Goal: Task Accomplishment & Management: Manage account settings

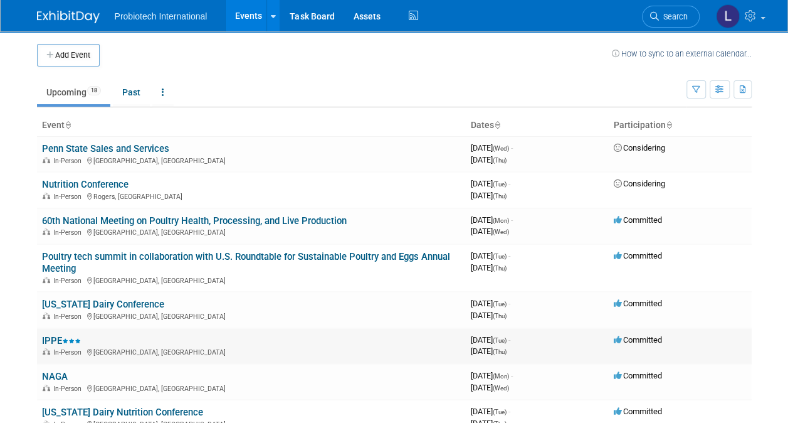
click at [79, 346] on div "In-Person Atlanta, GA" at bounding box center [251, 351] width 419 height 10
click at [53, 338] on link "IPPE" at bounding box center [61, 340] width 39 height 11
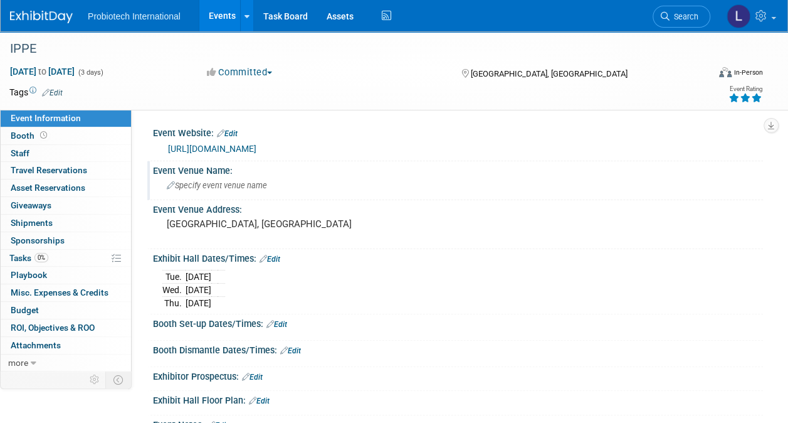
click at [219, 176] on div "Specify event venue name" at bounding box center [457, 185] width 591 height 19
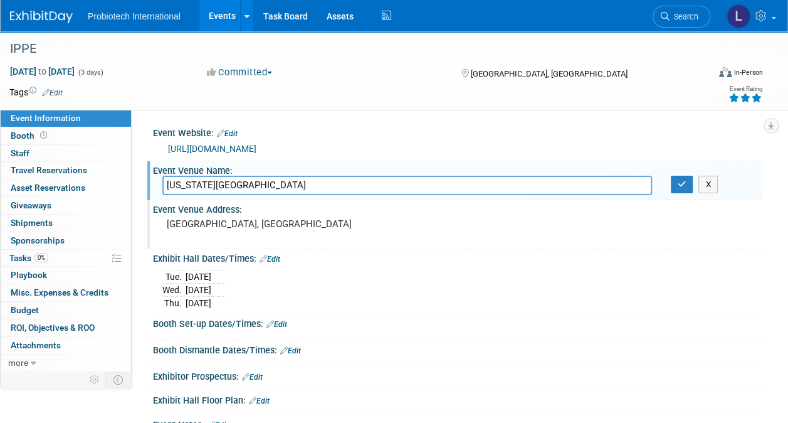
type input "Georgia World Congress Center"
click at [214, 220] on pre "[GEOGRAPHIC_DATA], [GEOGRAPHIC_DATA]" at bounding box center [280, 223] width 226 height 11
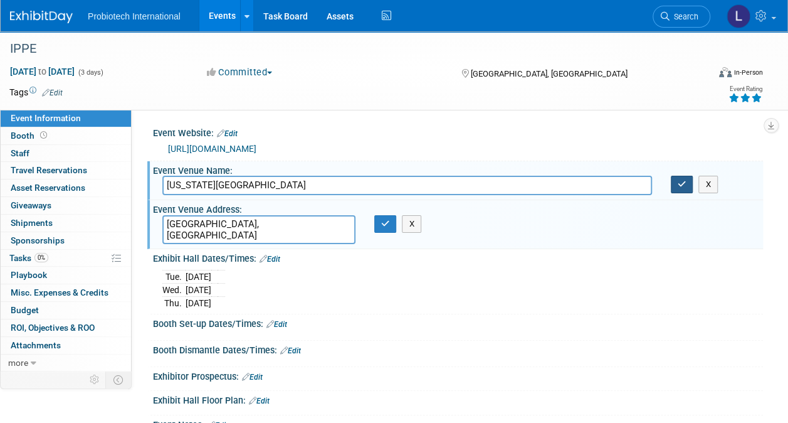
click at [684, 182] on icon "button" at bounding box center [682, 184] width 9 height 8
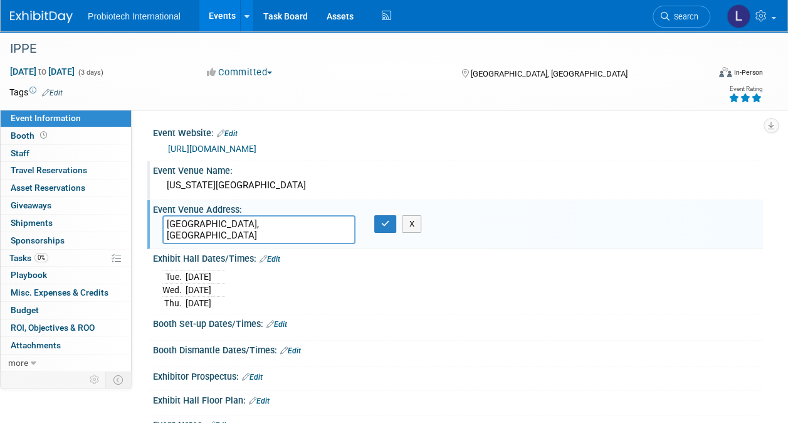
drag, startPoint x: 256, startPoint y: 226, endPoint x: 144, endPoint y: 227, distance: 112.9
click at [144, 230] on div "Event Website: Edit https://www.ippexpo.org/ Event Venue Name: Georgia World Co…" at bounding box center [447, 239] width 631 height 259
type textarea "285 Andrew Young International Blvd., NW Atlanta, GA 30313"
click at [381, 223] on icon "button" at bounding box center [385, 223] width 9 height 8
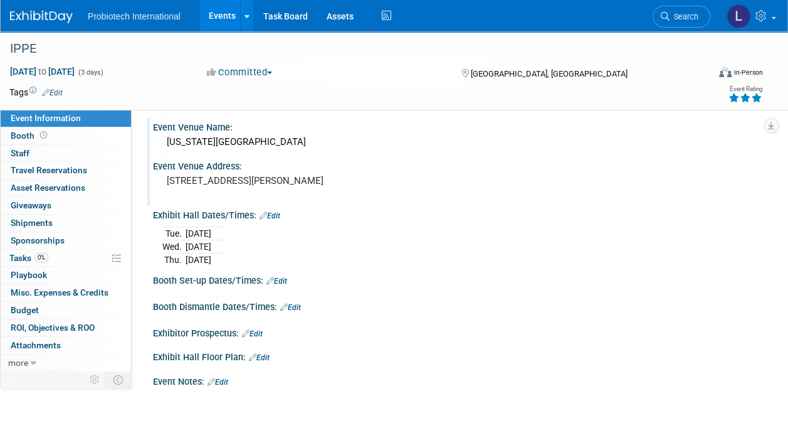
scroll to position [63, 0]
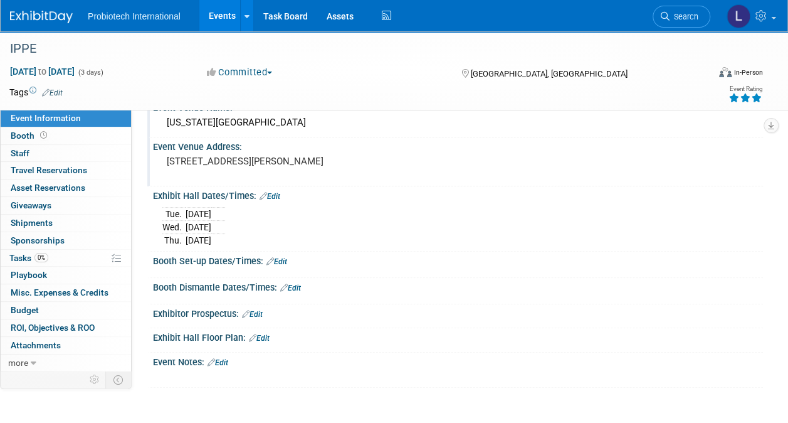
click at [285, 257] on link "Edit" at bounding box center [277, 261] width 21 height 9
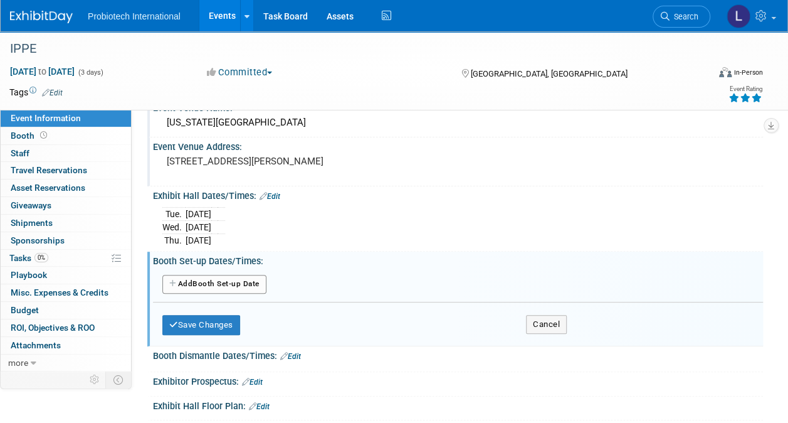
click at [185, 280] on button "Add Another Booth Set-up Date" at bounding box center [214, 284] width 104 height 19
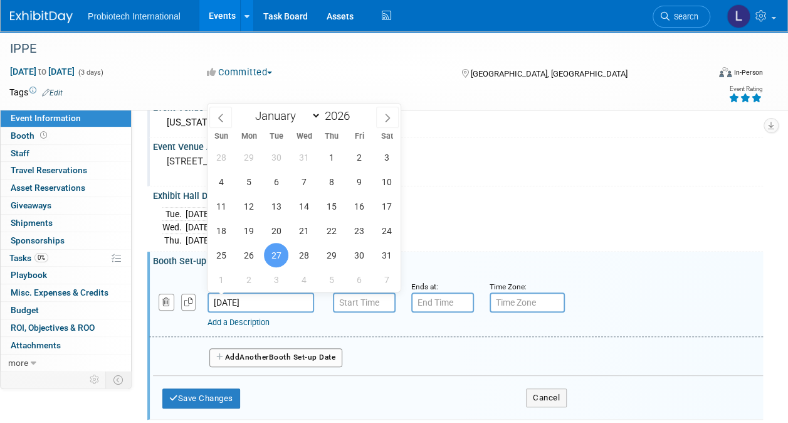
click at [270, 301] on input "Jan 27, 2026" at bounding box center [261, 302] width 107 height 20
click at [304, 232] on span "21" at bounding box center [304, 230] width 24 height 24
type input "Jan 21, 2026"
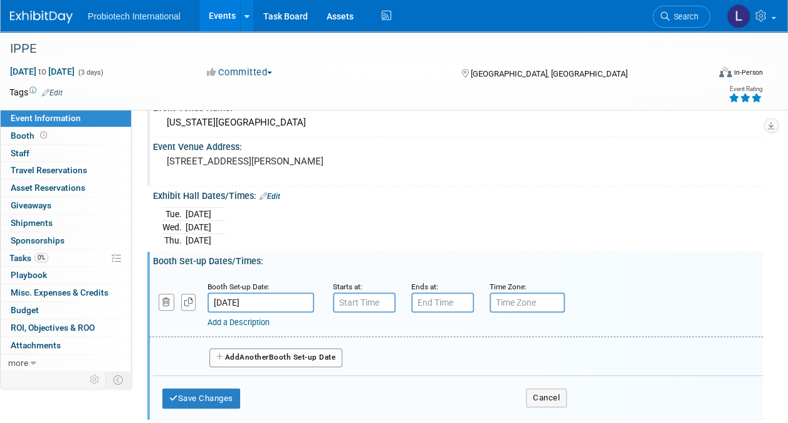
type input "7:00 AM"
click at [373, 296] on input "7:00 AM" at bounding box center [364, 302] width 63 height 20
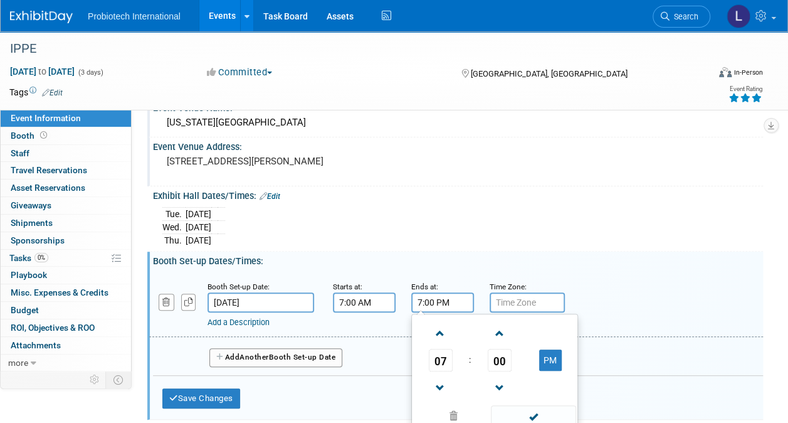
click at [443, 305] on input "7:00 PM" at bounding box center [442, 302] width 63 height 20
click at [440, 379] on span at bounding box center [441, 388] width 22 height 22
type input "6:00 PM"
click at [535, 302] on input "text" at bounding box center [527, 302] width 75 height 20
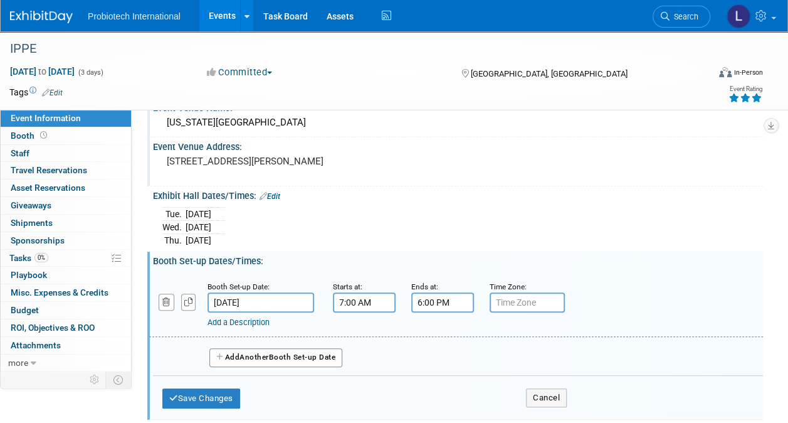
type input "e"
type input "EST"
click at [226, 319] on link "Add a Description" at bounding box center [239, 321] width 62 height 9
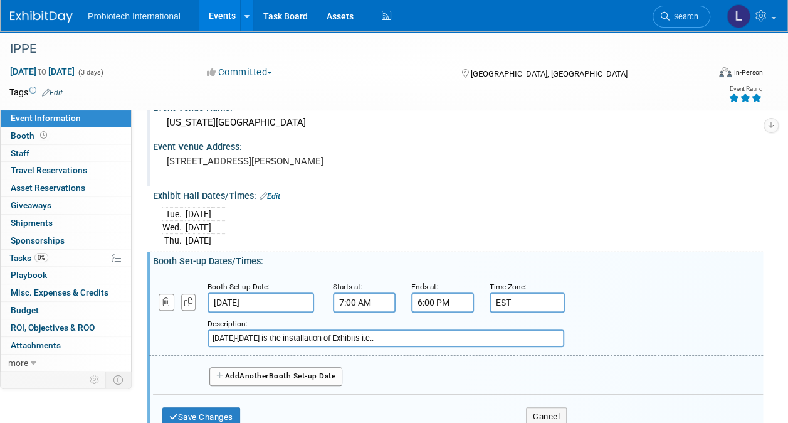
click at [393, 336] on input "Jan 21-Jan 26 is the installation of Exhibits i.e.." at bounding box center [386, 338] width 357 height 18
click at [475, 338] on input "Jan 21-Jan 26 is the installation of Exhibits i.e., SEE as well as staff pr" at bounding box center [386, 338] width 357 height 18
click at [359, 337] on input "Jan 21-Jan 26 is the installation of Exhibits i.e., SEE as well as staff pr" at bounding box center [386, 338] width 357 height 18
click at [456, 339] on input "Jan 21-Jan 26 is the installation of Exhibit for SEE as well as staff pr" at bounding box center [386, 338] width 357 height 18
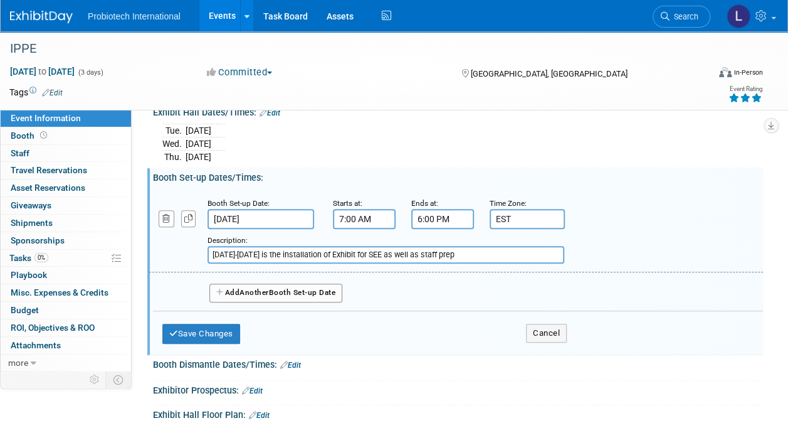
scroll to position [188, 0]
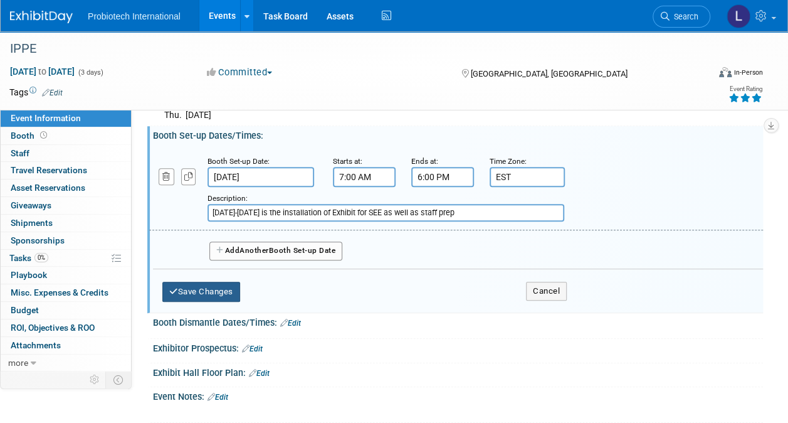
type input "Jan 21-Jan 26 is the installation of Exhibit for SEE as well as staff prep"
click at [221, 287] on button "Save Changes" at bounding box center [201, 292] width 78 height 20
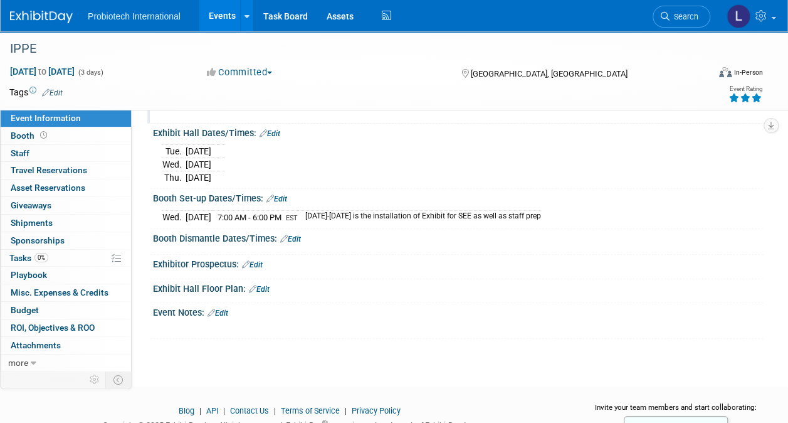
scroll to position [0, 0]
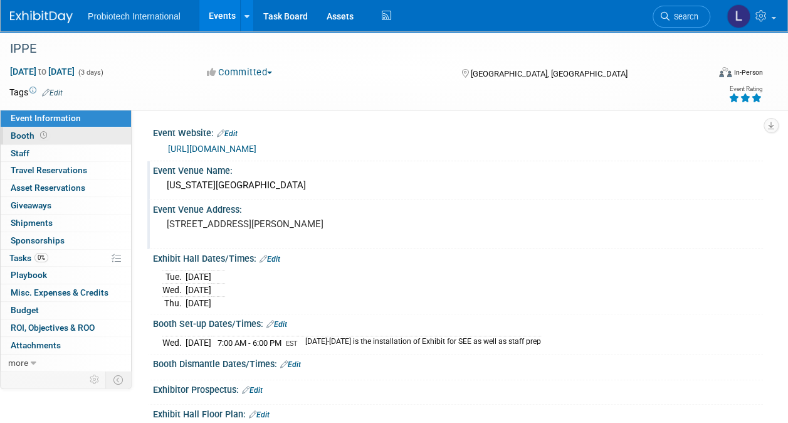
click at [24, 134] on span "Booth" at bounding box center [30, 135] width 39 height 10
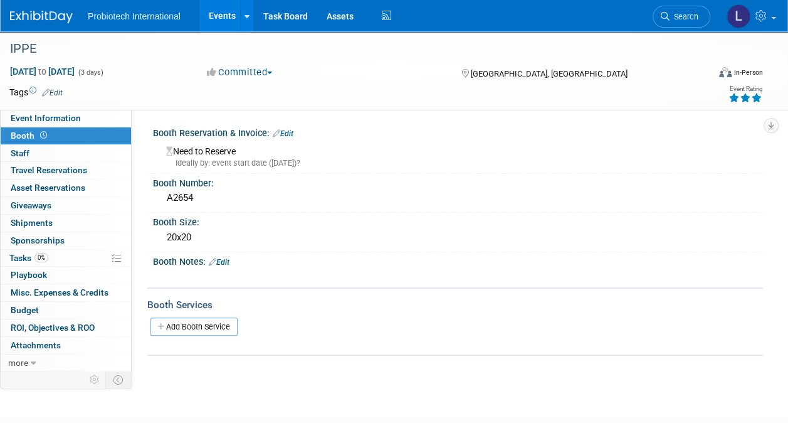
click at [285, 132] on link "Edit" at bounding box center [283, 133] width 21 height 9
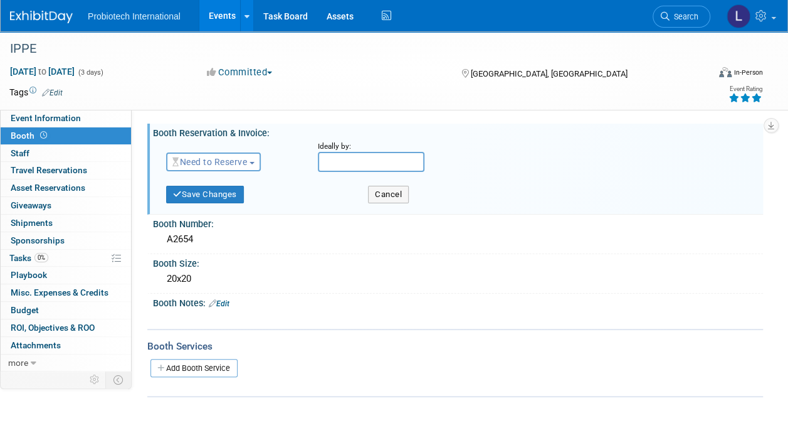
click at [255, 161] on button "Need to Reserve" at bounding box center [213, 161] width 95 height 19
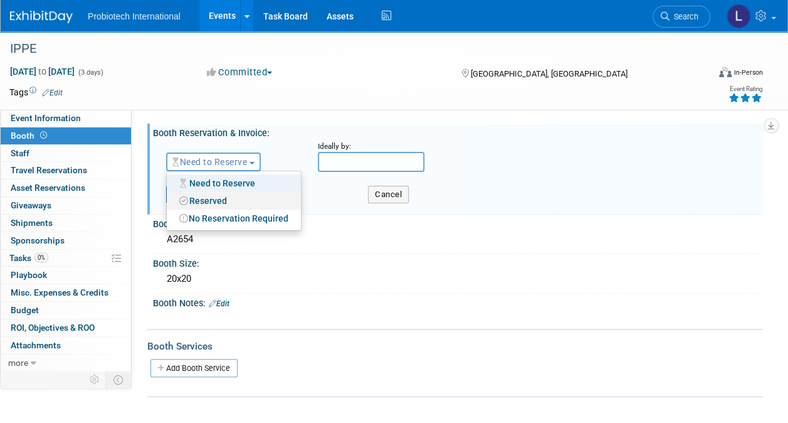
click at [201, 199] on link "Reserved" at bounding box center [234, 201] width 134 height 18
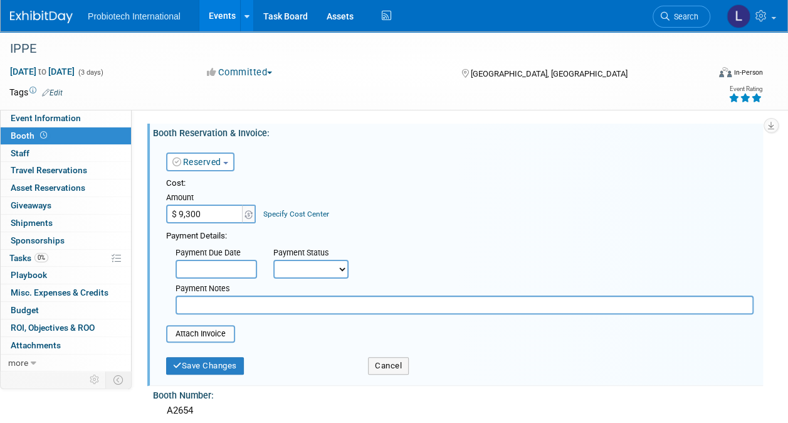
type input "$ 9,300.00"
click at [340, 268] on select "Not Paid Yet Partially Paid Paid in Full" at bounding box center [310, 269] width 75 height 19
select select "1"
click at [273, 260] on select "Not Paid Yet Partially Paid Paid in Full" at bounding box center [310, 269] width 75 height 19
click at [213, 331] on input "file" at bounding box center [159, 333] width 149 height 15
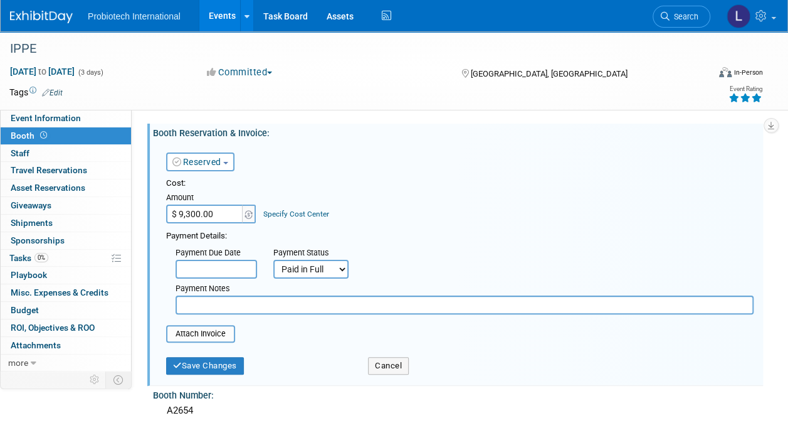
click at [268, 342] on table "Attach Invoice You are currently on the ExhibitDay Lite plan. This plan does no…" at bounding box center [460, 334] width 588 height 18
click at [199, 364] on button "Save Changes" at bounding box center [205, 366] width 78 height 18
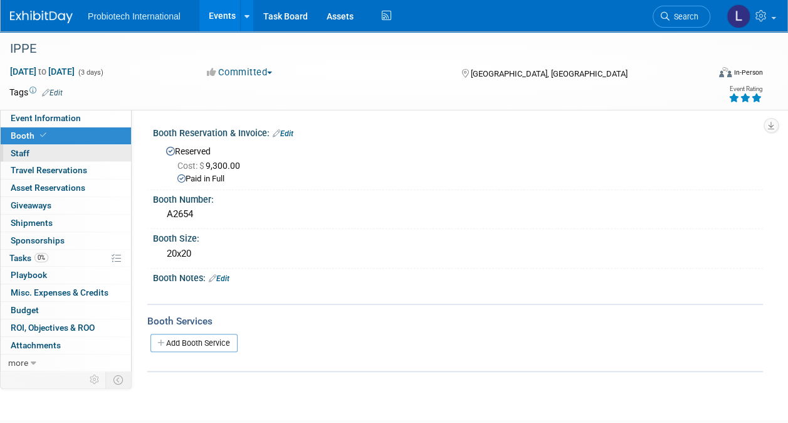
click at [31, 153] on link "0 Staff 0" at bounding box center [66, 153] width 130 height 17
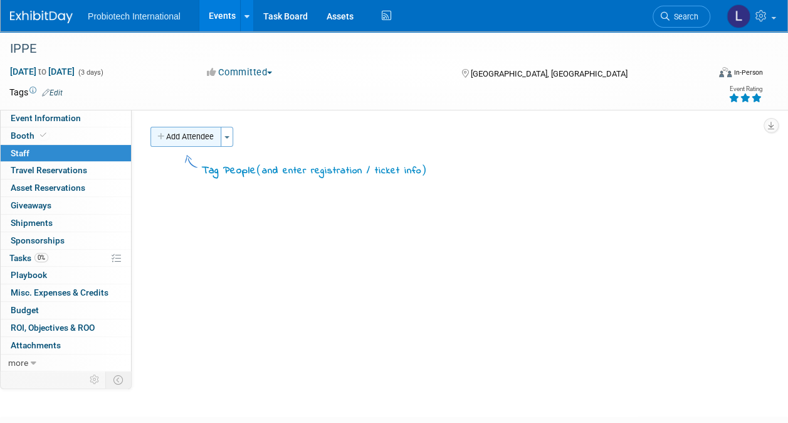
click at [189, 140] on button "Add Attendee" at bounding box center [186, 137] width 71 height 20
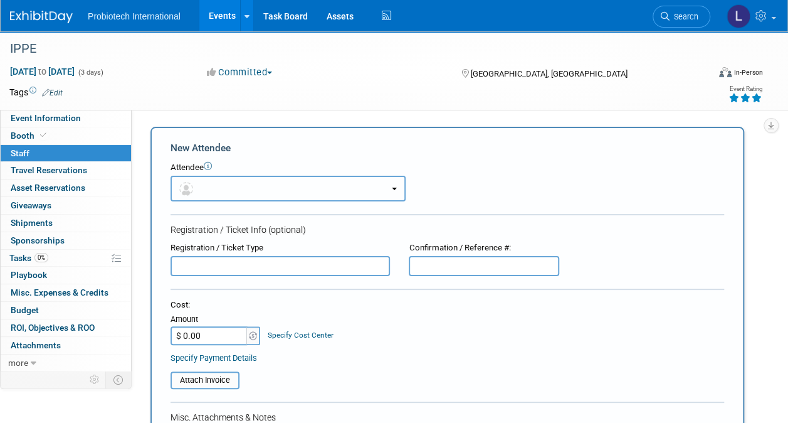
click at [385, 186] on button "button" at bounding box center [288, 189] width 235 height 26
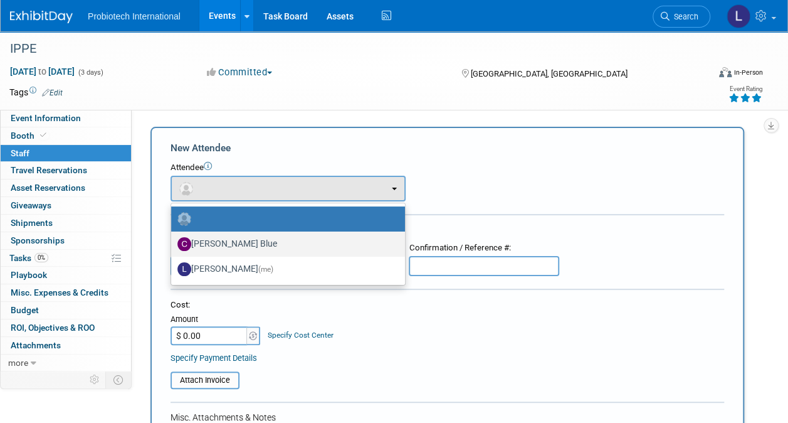
click at [222, 242] on label "[PERSON_NAME] Blue" at bounding box center [284, 244] width 215 height 20
click at [173, 242] on input "[PERSON_NAME] Blue" at bounding box center [169, 242] width 8 height 8
select select "cb5b42d1-2430-4582-b9b9-054718866430"
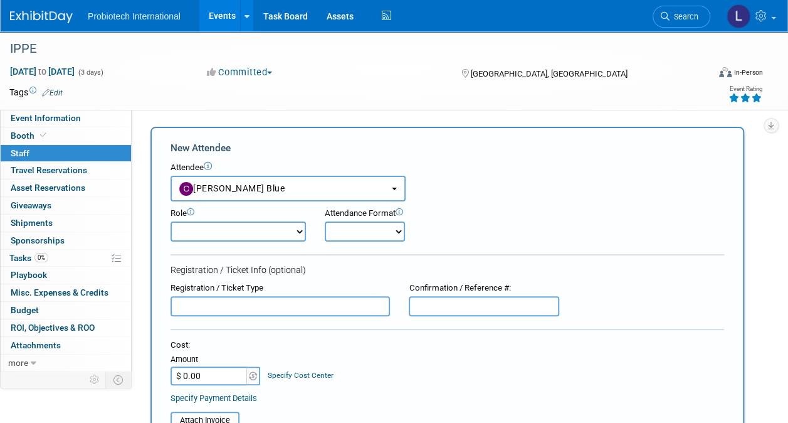
click at [301, 228] on select "Demonstrator Host Planner Presenter Sales Representative Set-up/Dismantle Crew …" at bounding box center [238, 231] width 135 height 20
select select "4"
click at [171, 221] on select "Demonstrator Host Planner Presenter Sales Representative Set-up/Dismantle Crew …" at bounding box center [238, 231] width 135 height 20
click at [399, 231] on select "Onsite Remote" at bounding box center [365, 231] width 80 height 20
select select "1"
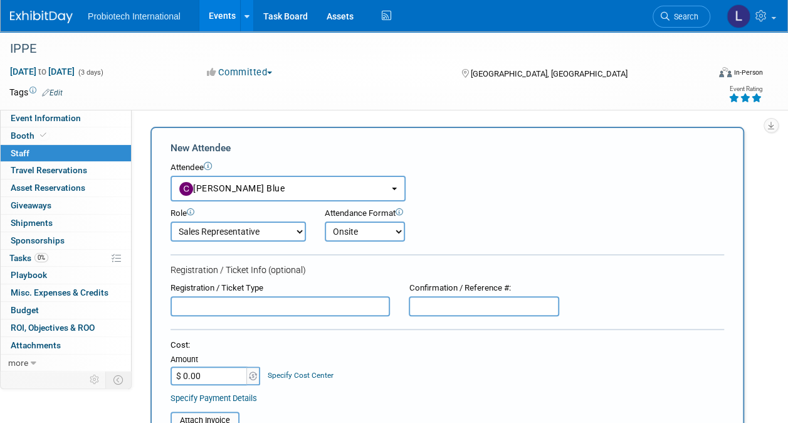
click at [325, 221] on select "Onsite Remote" at bounding box center [365, 231] width 80 height 20
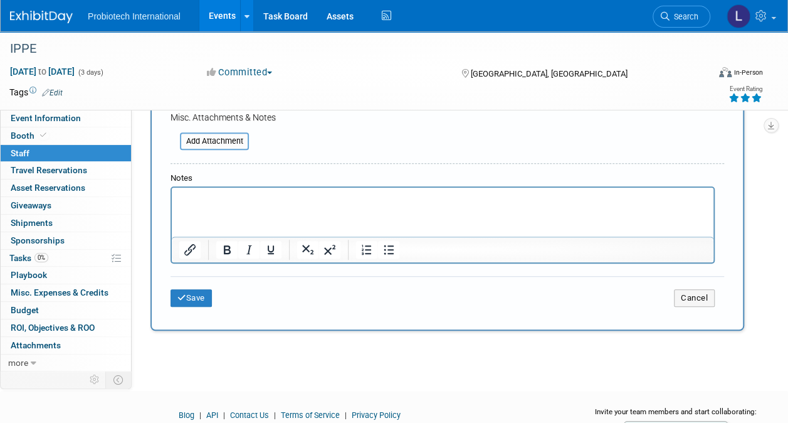
scroll to position [270, 0]
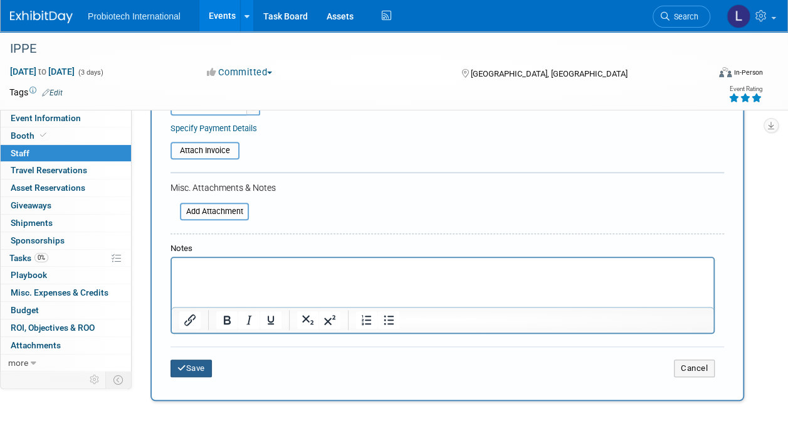
click at [199, 367] on button "Save" at bounding box center [191, 368] width 41 height 18
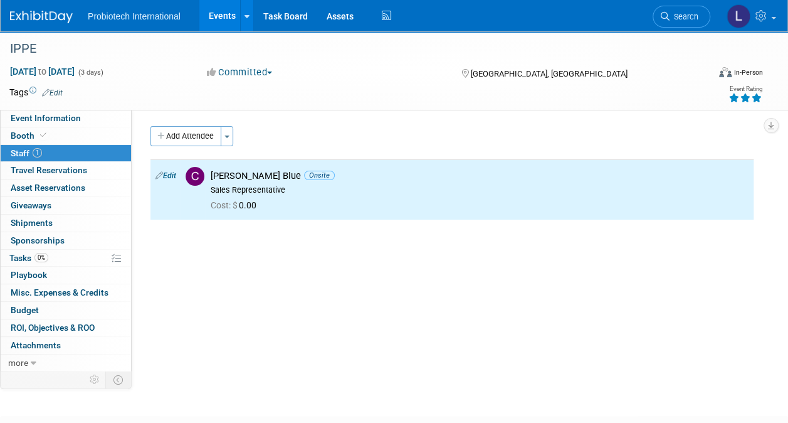
scroll to position [0, 0]
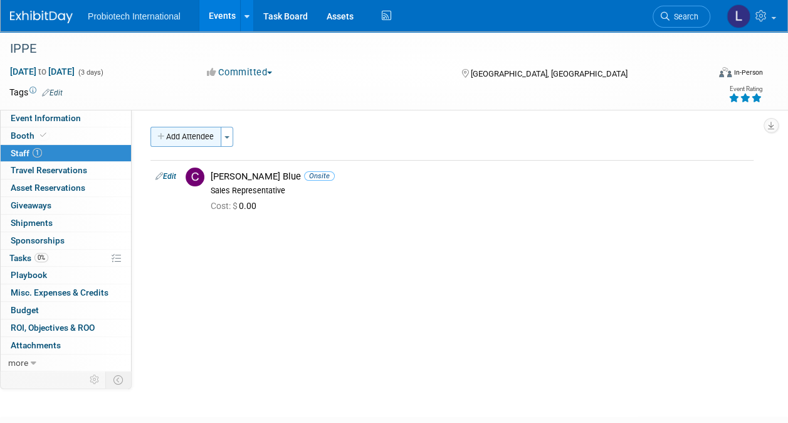
click at [206, 139] on button "Add Attendee" at bounding box center [186, 137] width 71 height 20
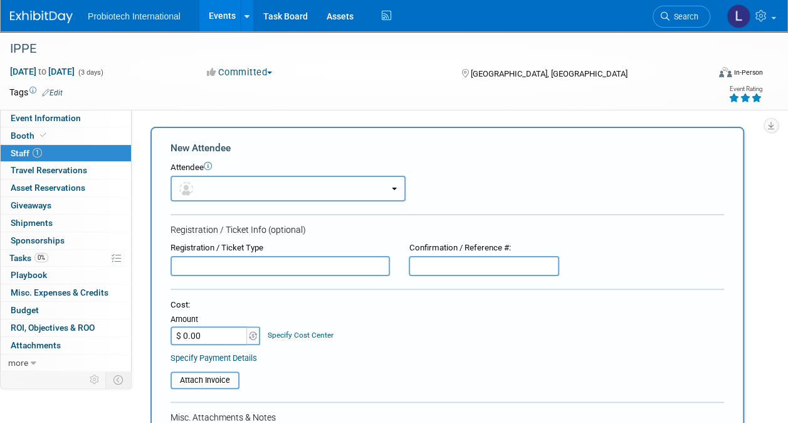
click at [255, 186] on button "button" at bounding box center [288, 189] width 235 height 26
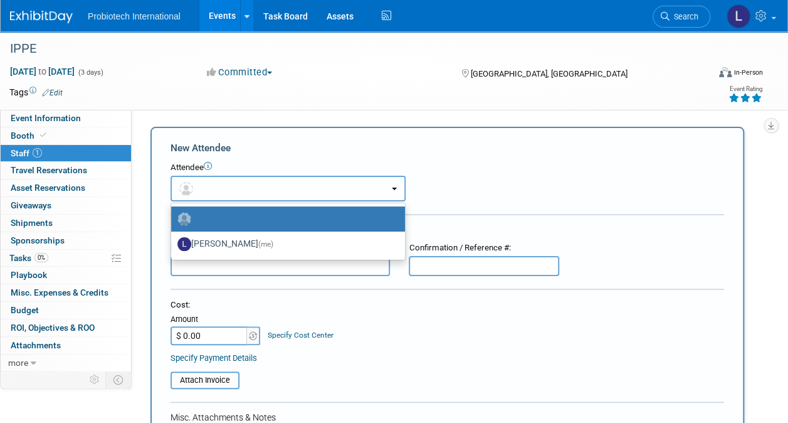
click at [254, 186] on button "button" at bounding box center [288, 189] width 235 height 26
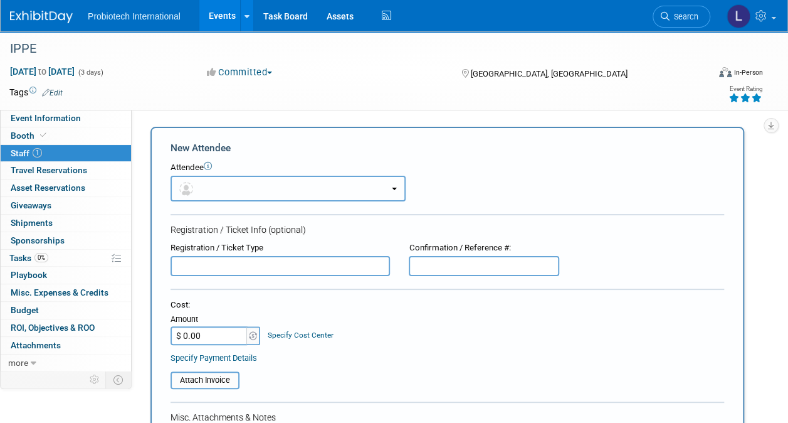
click at [395, 189] on b "button" at bounding box center [394, 189] width 5 height 3
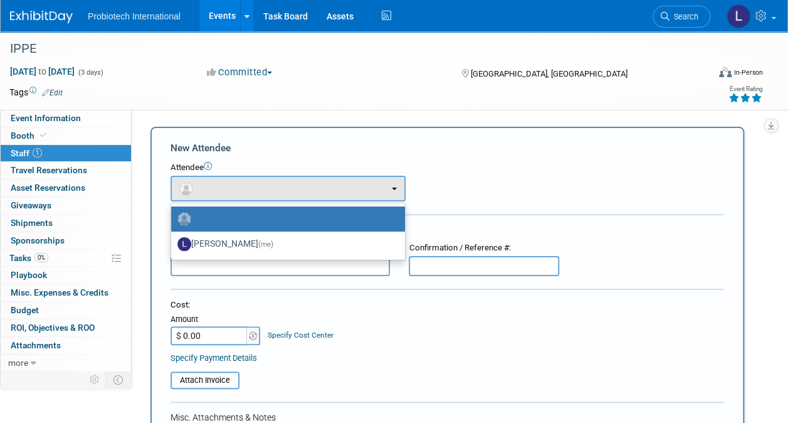
click at [466, 182] on div "Attendee <img src="https://www.exhibitday.com/Images/Unassigned-User-Icon.png" …" at bounding box center [448, 182] width 554 height 40
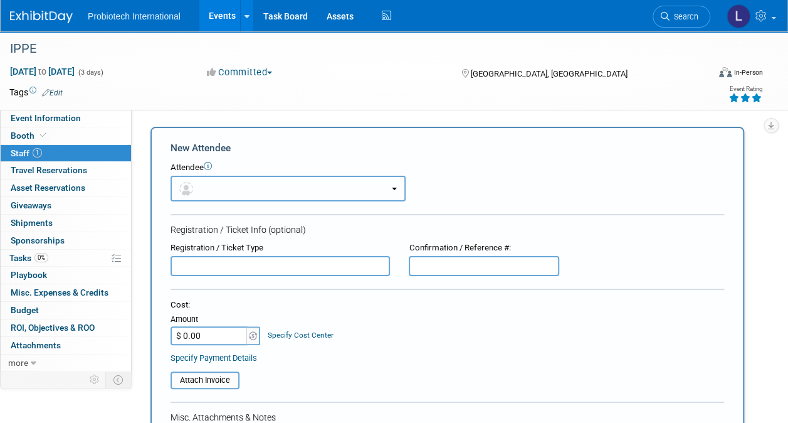
click at [184, 189] on img "button" at bounding box center [186, 189] width 14 height 14
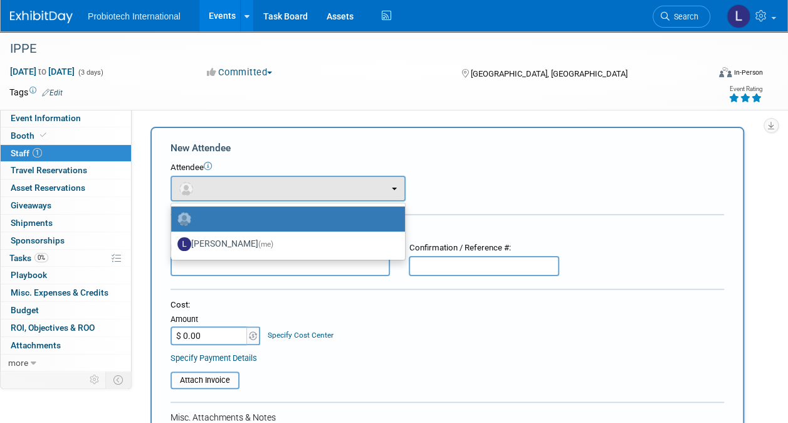
click at [499, 176] on div "Attendee <img src="https://www.exhibitday.com/Images/Unassigned-User-Icon.png" …" at bounding box center [448, 182] width 554 height 40
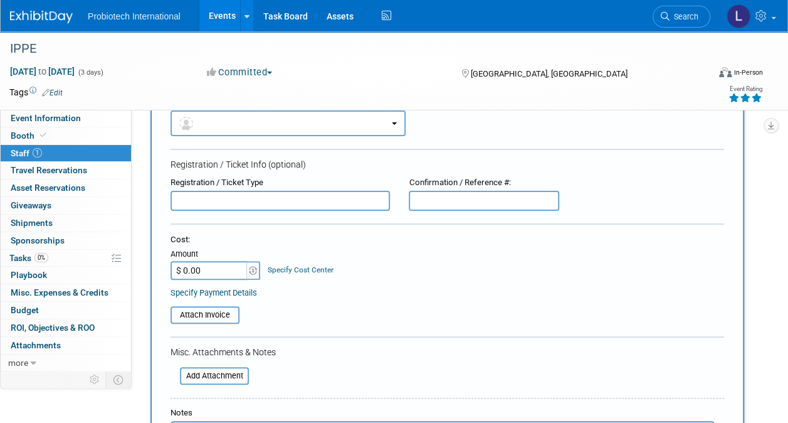
scroll to position [63, 0]
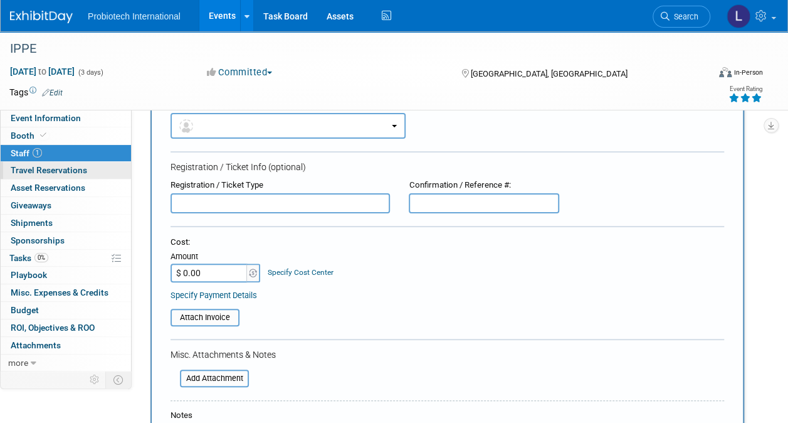
click at [48, 171] on span "Travel Reservations 0" at bounding box center [49, 170] width 77 height 10
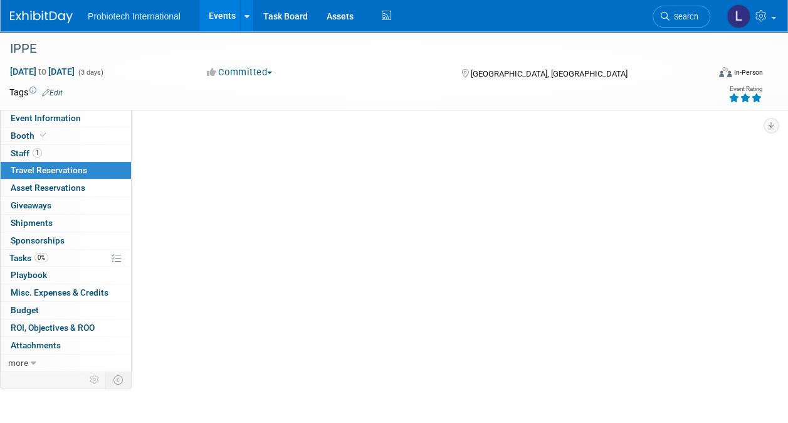
scroll to position [0, 0]
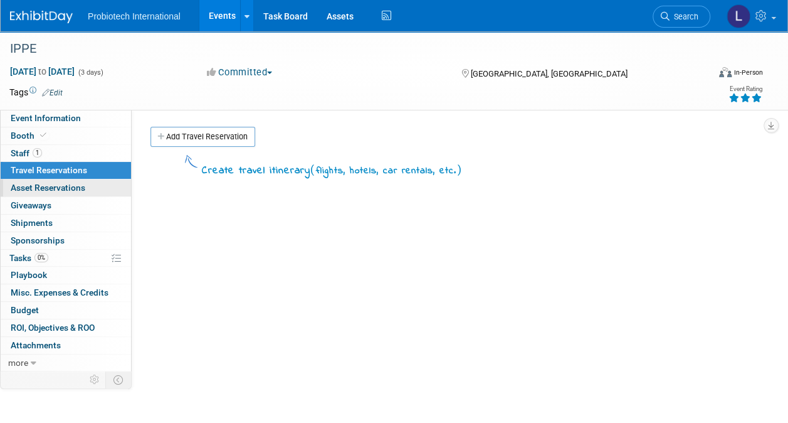
click at [46, 186] on span "Asset Reservations 0" at bounding box center [48, 187] width 75 height 10
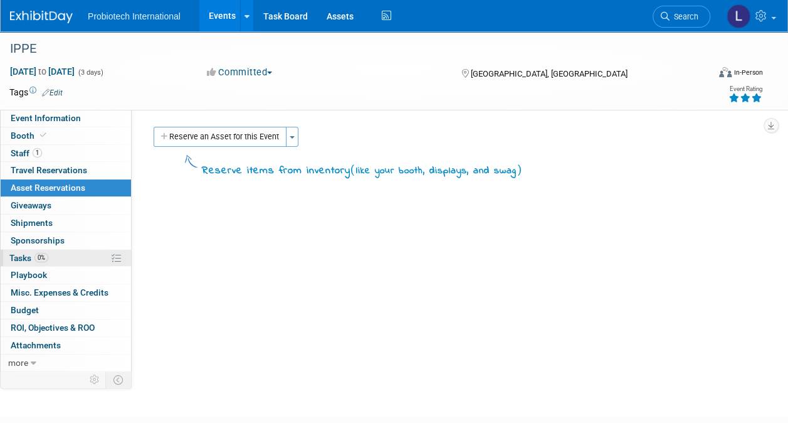
click at [25, 253] on span "Tasks 0%" at bounding box center [28, 258] width 39 height 10
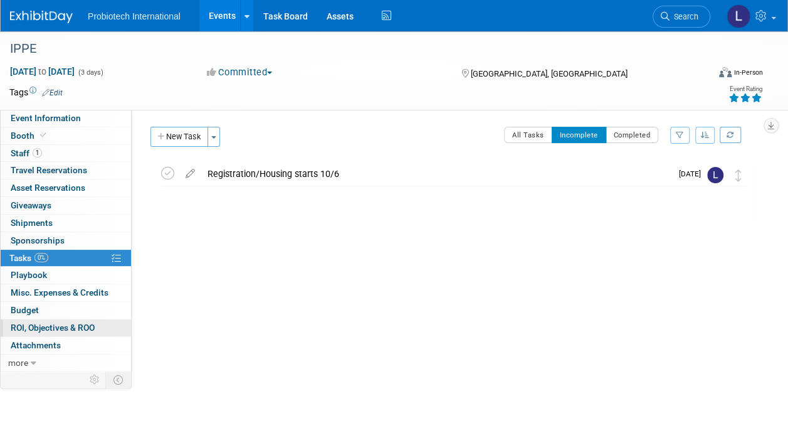
click at [61, 322] on span "ROI, Objectives & ROO 0" at bounding box center [53, 327] width 84 height 10
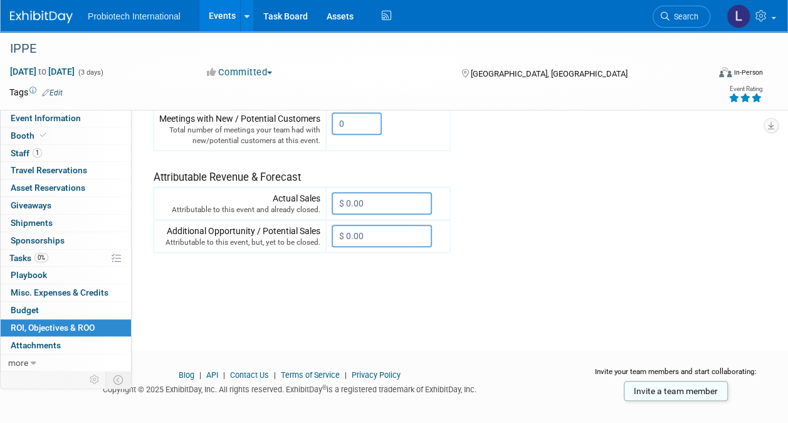
scroll to position [497, 0]
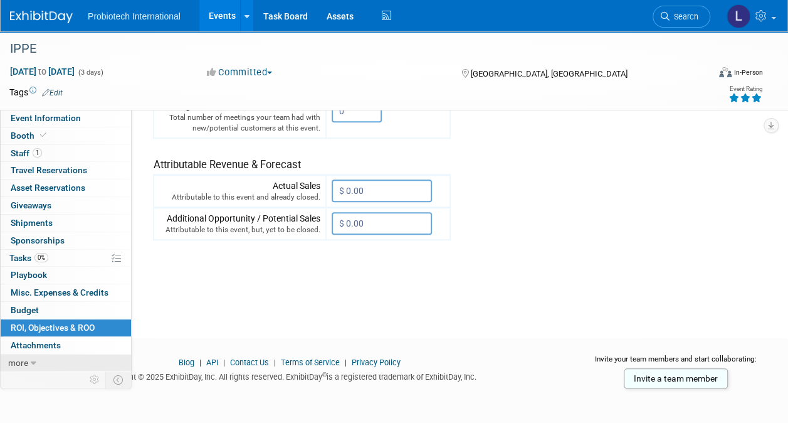
click at [29, 361] on link "more" at bounding box center [66, 362] width 130 height 17
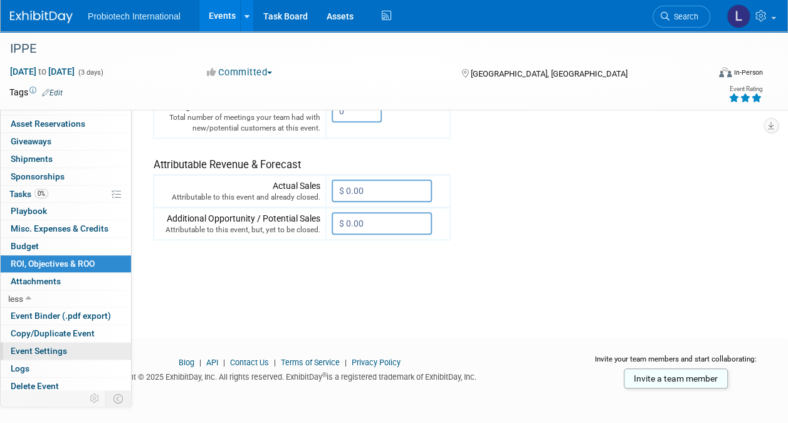
click at [45, 346] on span "Event Settings" at bounding box center [39, 351] width 56 height 10
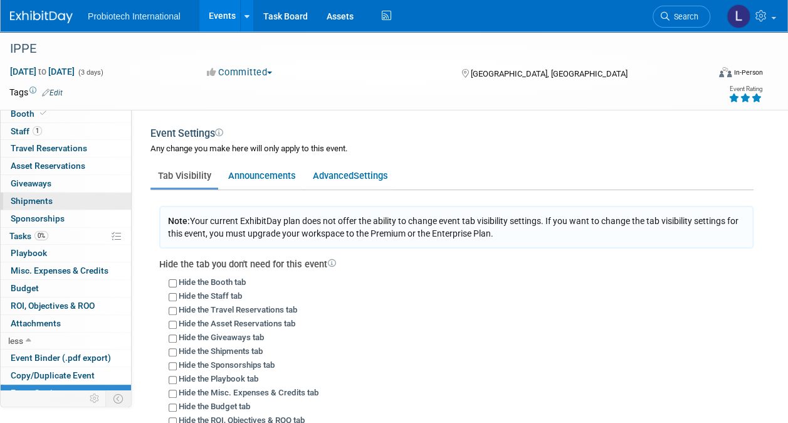
scroll to position [0, 0]
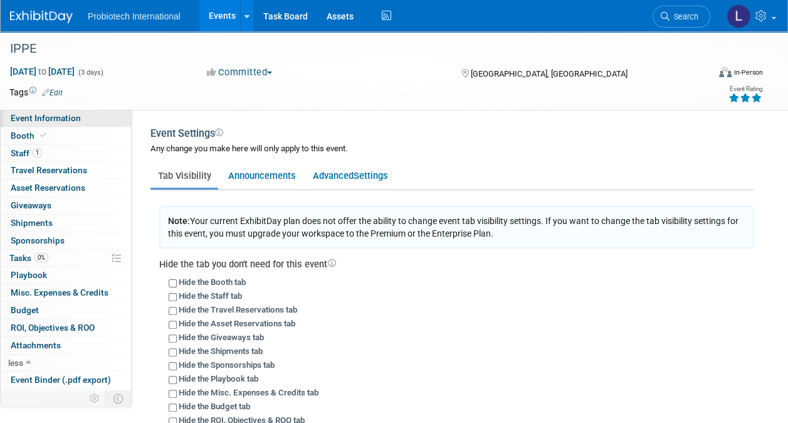
click at [53, 119] on span "Event Information" at bounding box center [46, 118] width 70 height 10
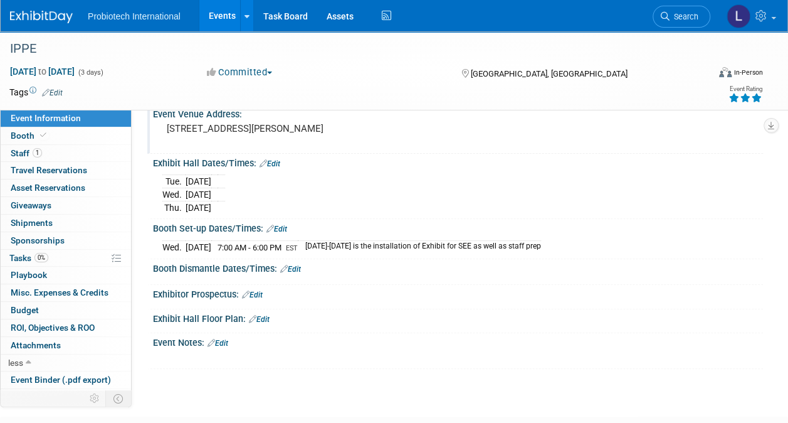
scroll to position [125, 0]
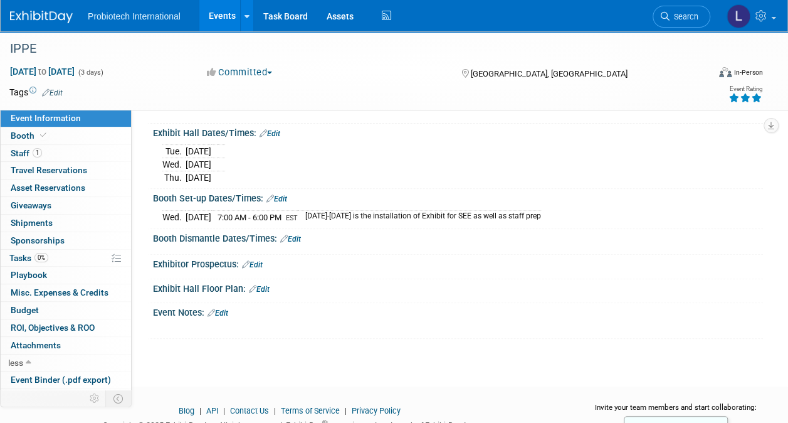
click at [265, 285] on link "Edit" at bounding box center [259, 289] width 21 height 9
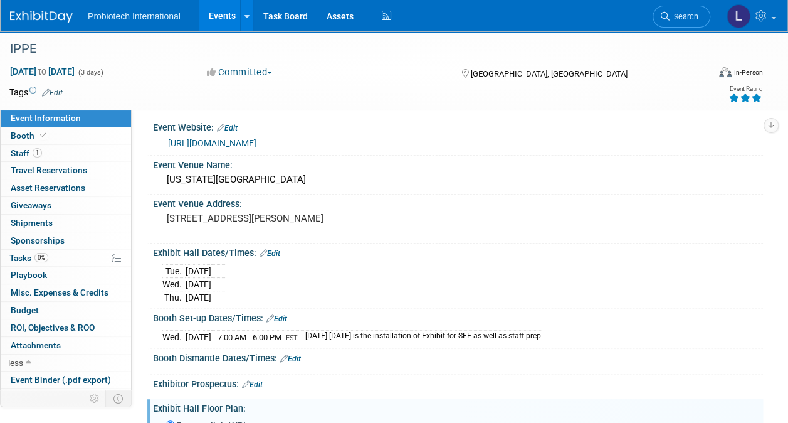
scroll to position [0, 0]
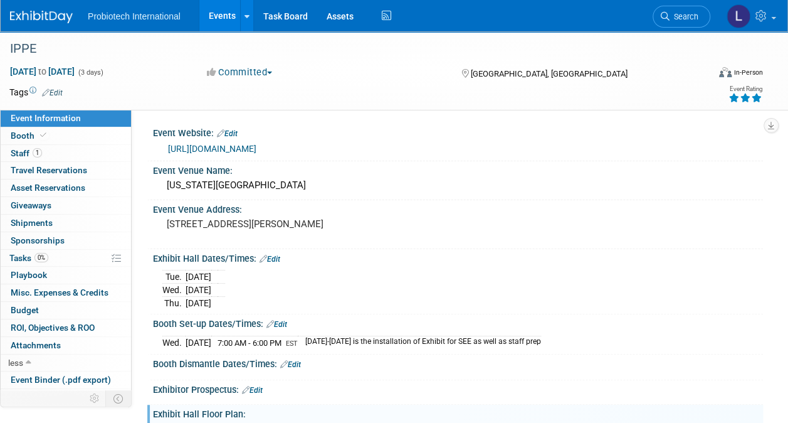
click at [214, 9] on link "Events" at bounding box center [222, 15] width 46 height 31
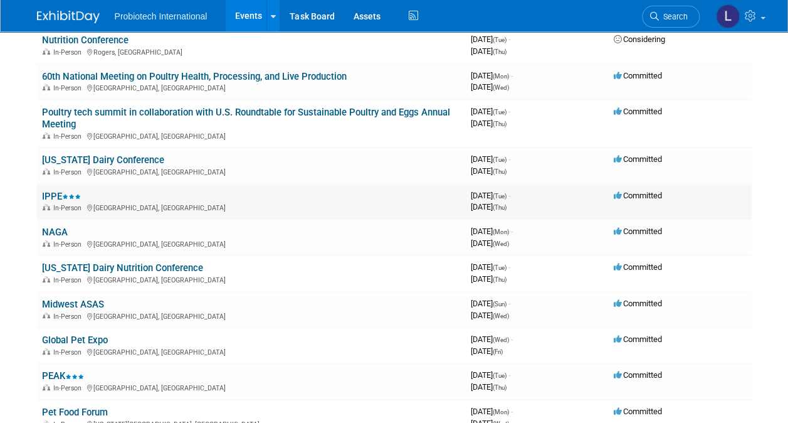
scroll to position [207, 0]
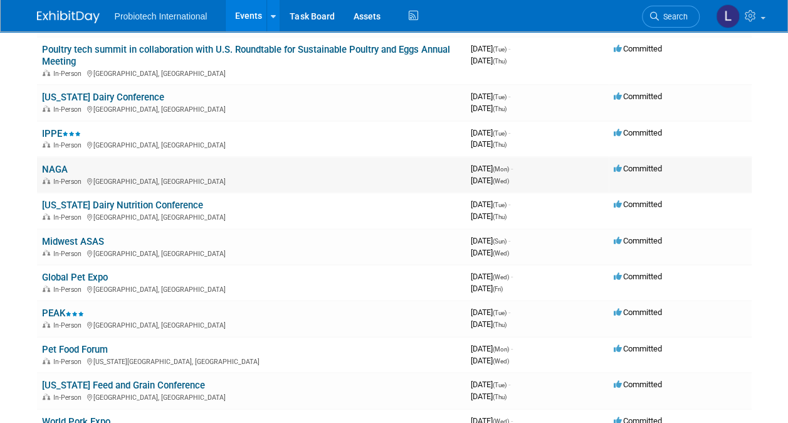
click at [56, 166] on link "NAGA" at bounding box center [55, 169] width 26 height 11
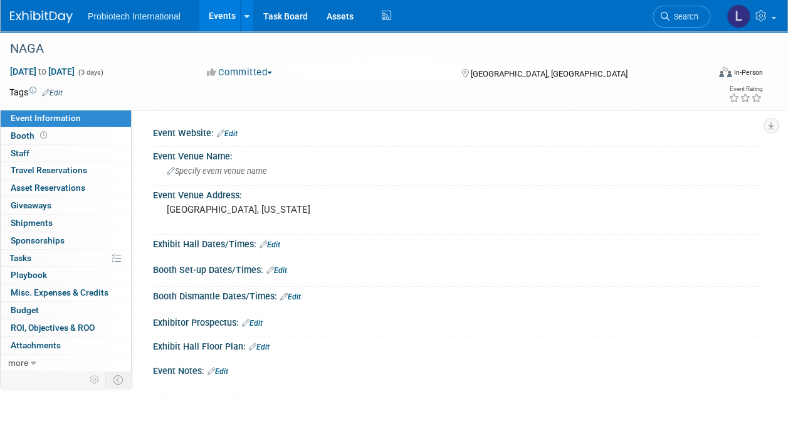
click at [235, 134] on link "Edit" at bounding box center [227, 133] width 21 height 9
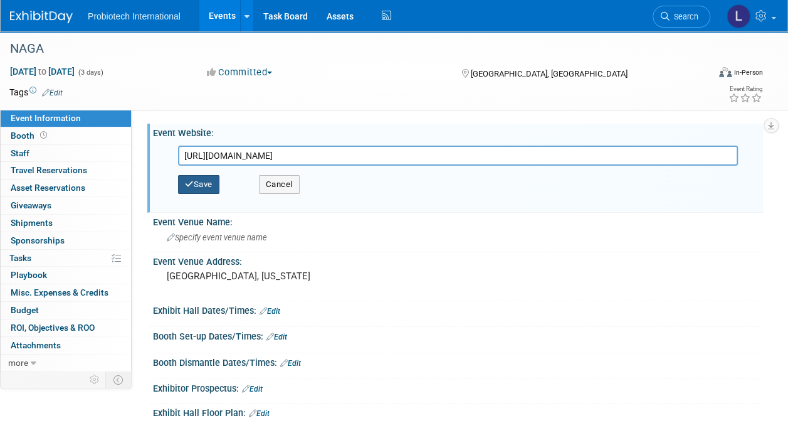
type input "https://northamericangamebird.com/2026-convention"
click at [198, 183] on button "Save" at bounding box center [198, 184] width 41 height 19
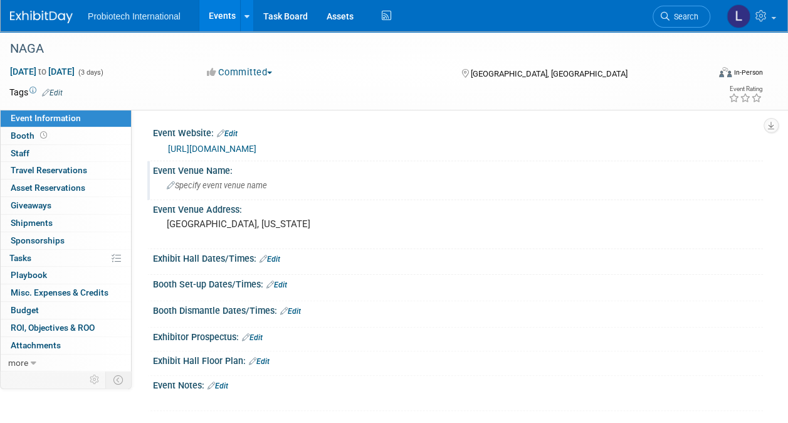
click at [168, 182] on icon at bounding box center [171, 186] width 8 height 8
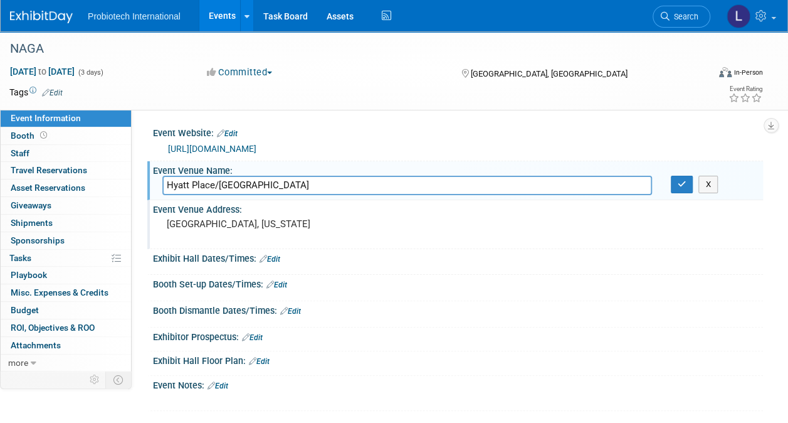
type input "Hyatt Place/Hyatt House"
click at [680, 182] on icon "button" at bounding box center [682, 184] width 9 height 8
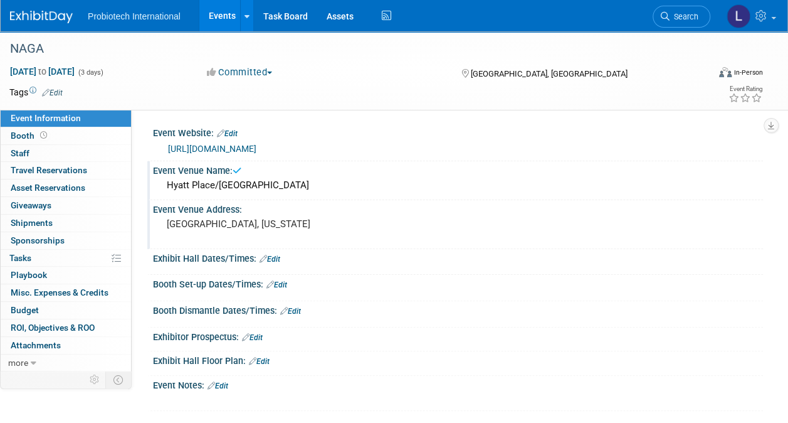
click at [211, 212] on div "Event Venue Address:" at bounding box center [458, 208] width 610 height 16
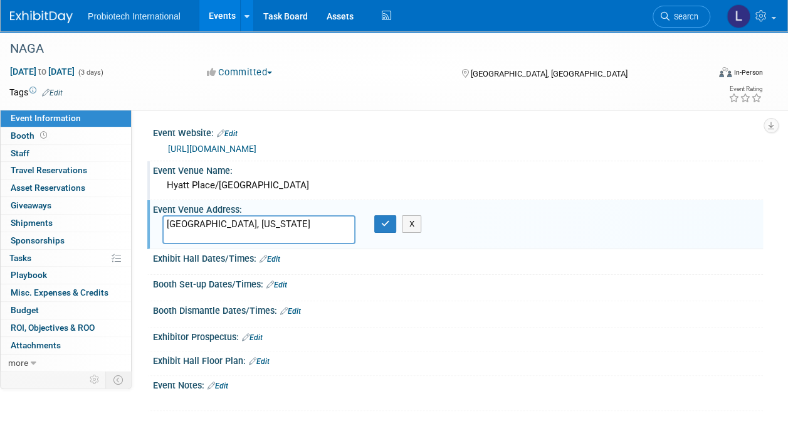
drag, startPoint x: 288, startPoint y: 222, endPoint x: 149, endPoint y: 228, distance: 139.4
click at [149, 228] on div "Event Venue Address: Charleston, South Carolina Charleston, South Carolina X" at bounding box center [455, 224] width 616 height 48
type textarea "560 King St Charleston, SC 29403"
click at [382, 225] on icon "button" at bounding box center [385, 223] width 9 height 8
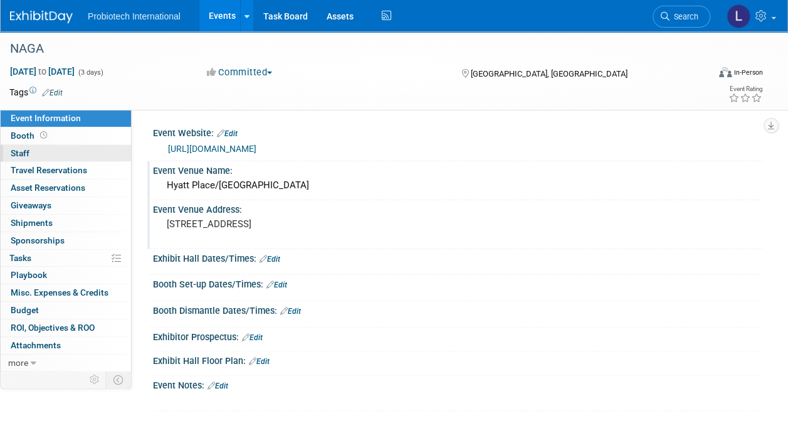
click at [20, 154] on span "Staff 0" at bounding box center [20, 153] width 19 height 10
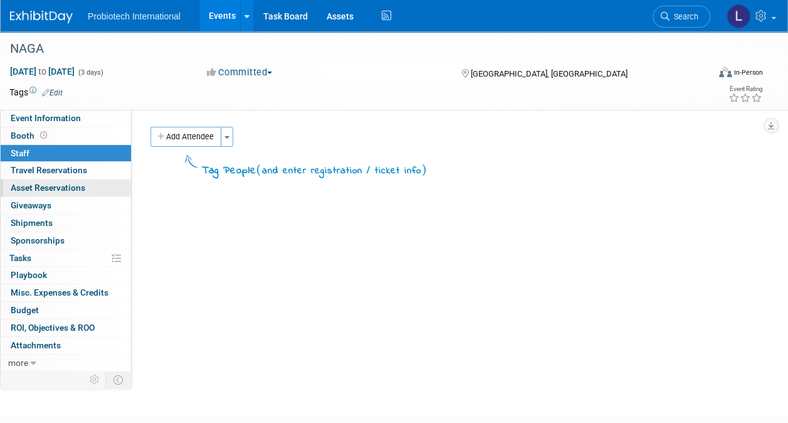
click at [30, 191] on span "Asset Reservations 0" at bounding box center [48, 187] width 75 height 10
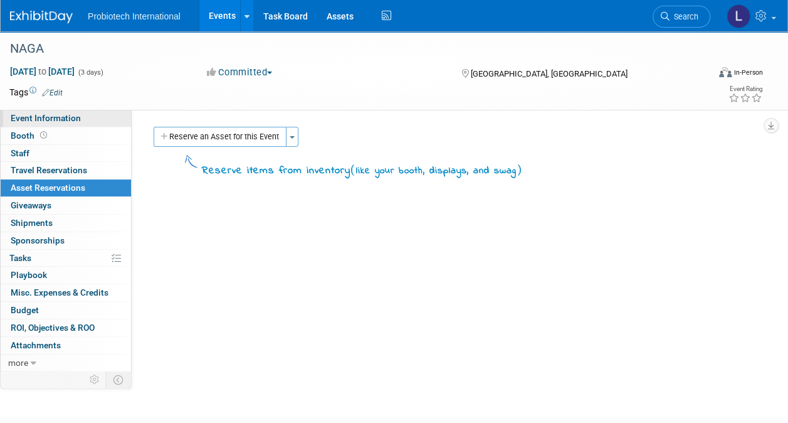
click at [24, 119] on span "Event Information" at bounding box center [46, 118] width 70 height 10
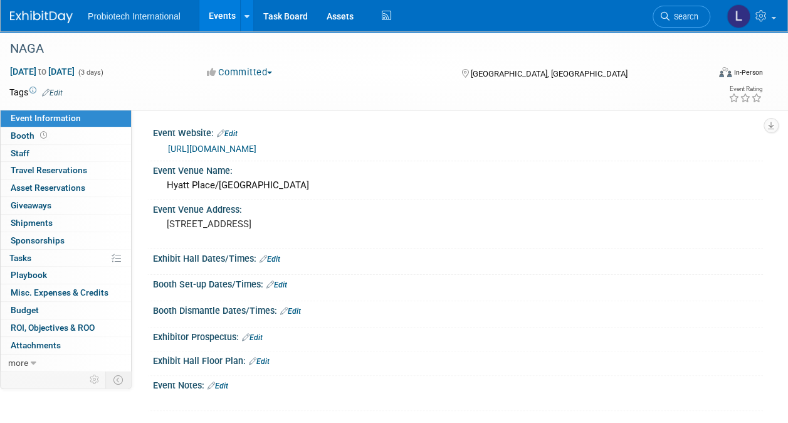
click at [220, 15] on link "Events" at bounding box center [222, 15] width 46 height 31
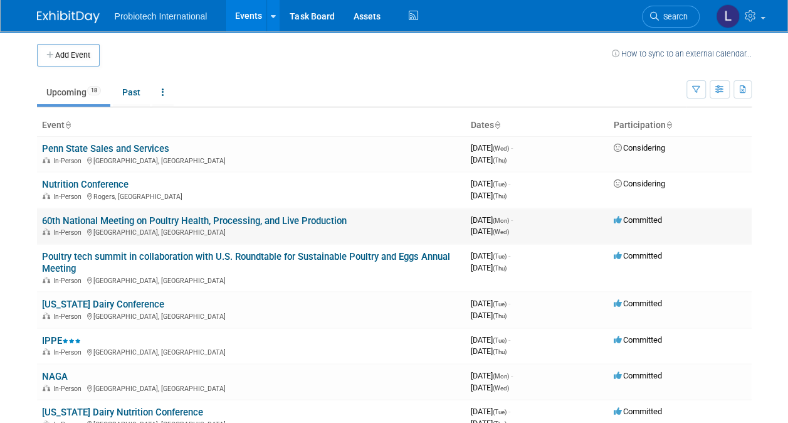
click at [230, 221] on link "60th National Meeting on Poultry Health, Processing, and Live Production" at bounding box center [194, 220] width 305 height 11
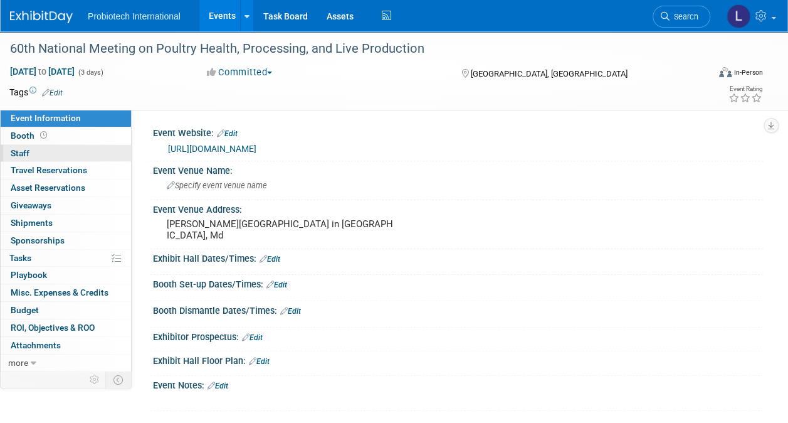
click at [27, 152] on span "Staff 0" at bounding box center [20, 153] width 19 height 10
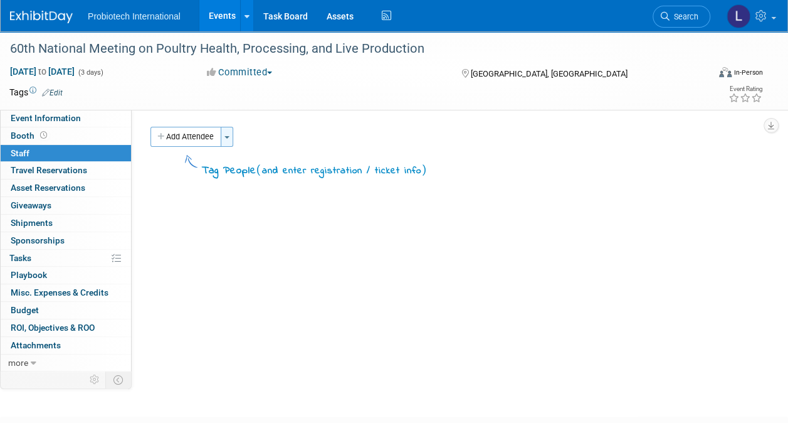
click at [228, 134] on button "Toggle Dropdown" at bounding box center [227, 137] width 13 height 20
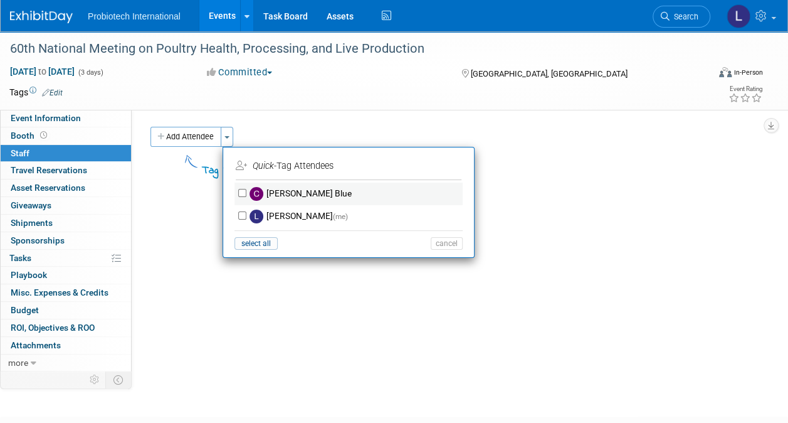
click at [272, 188] on label "[PERSON_NAME] Blue" at bounding box center [356, 193] width 221 height 23
click at [246, 189] on input "[PERSON_NAME] Blue" at bounding box center [242, 193] width 8 height 8
checkbox input "true"
click at [435, 163] on button "Apply" at bounding box center [442, 166] width 38 height 18
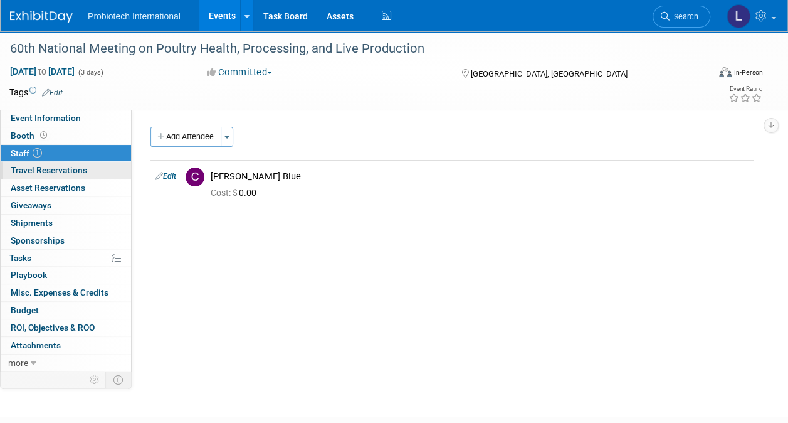
click at [50, 167] on span "Travel Reservations 0" at bounding box center [49, 170] width 77 height 10
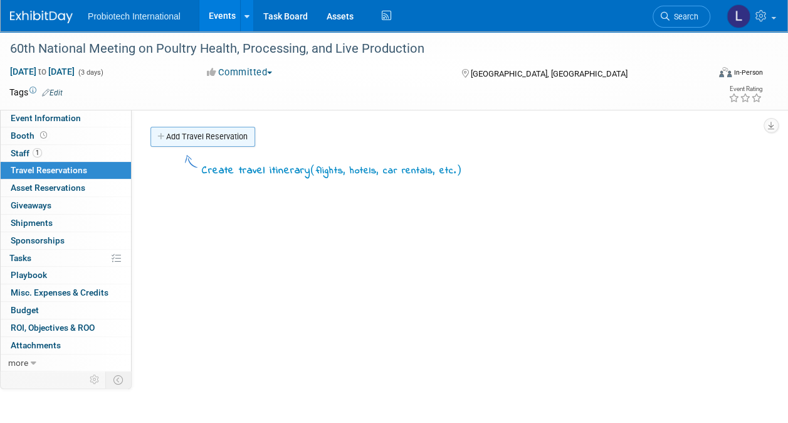
click at [190, 135] on link "Add Travel Reservation" at bounding box center [203, 137] width 105 height 20
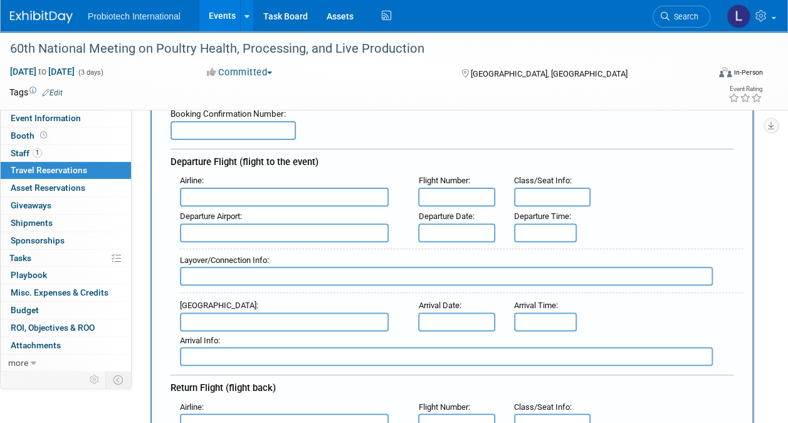
scroll to position [125, 0]
